Goal: Find specific page/section: Find specific page/section

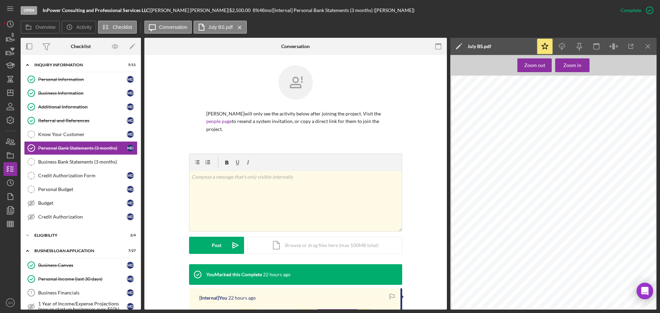
scroll to position [93, 0]
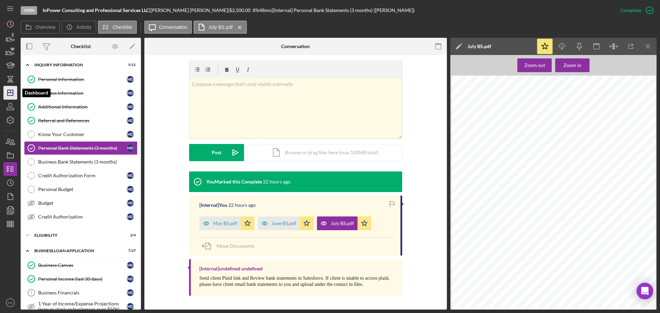
click at [11, 91] on icon "Icon/Dashboard" at bounding box center [10, 92] width 17 height 17
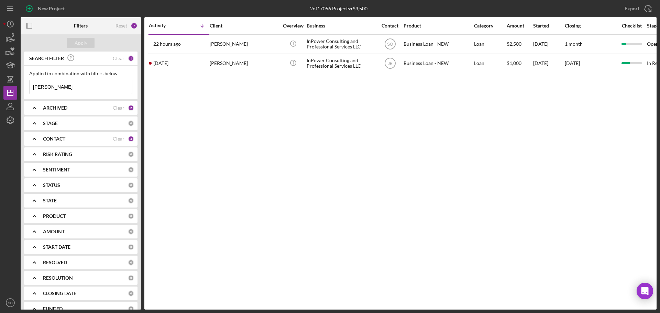
drag, startPoint x: 67, startPoint y: 86, endPoint x: 0, endPoint y: 80, distance: 67.3
click at [0, 80] on div "New Project 2 of 17056 Projects • $3,500 [PERSON_NAME] Export Icon/Export Filte…" at bounding box center [330, 156] width 660 height 313
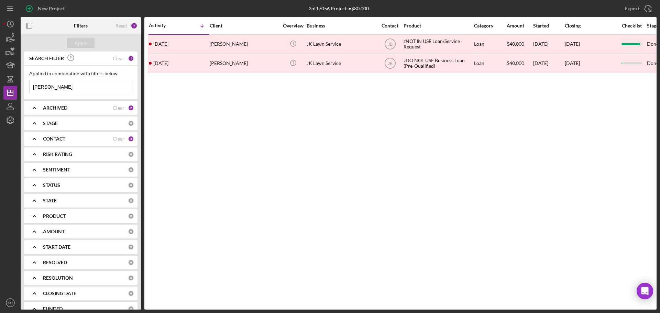
type input "[PERSON_NAME]"
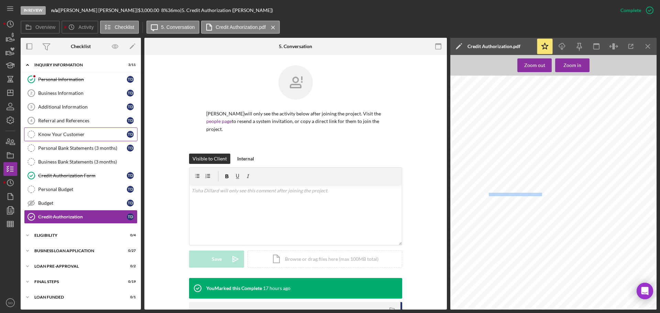
scroll to position [79, 0]
